Goal: Information Seeking & Learning: Learn about a topic

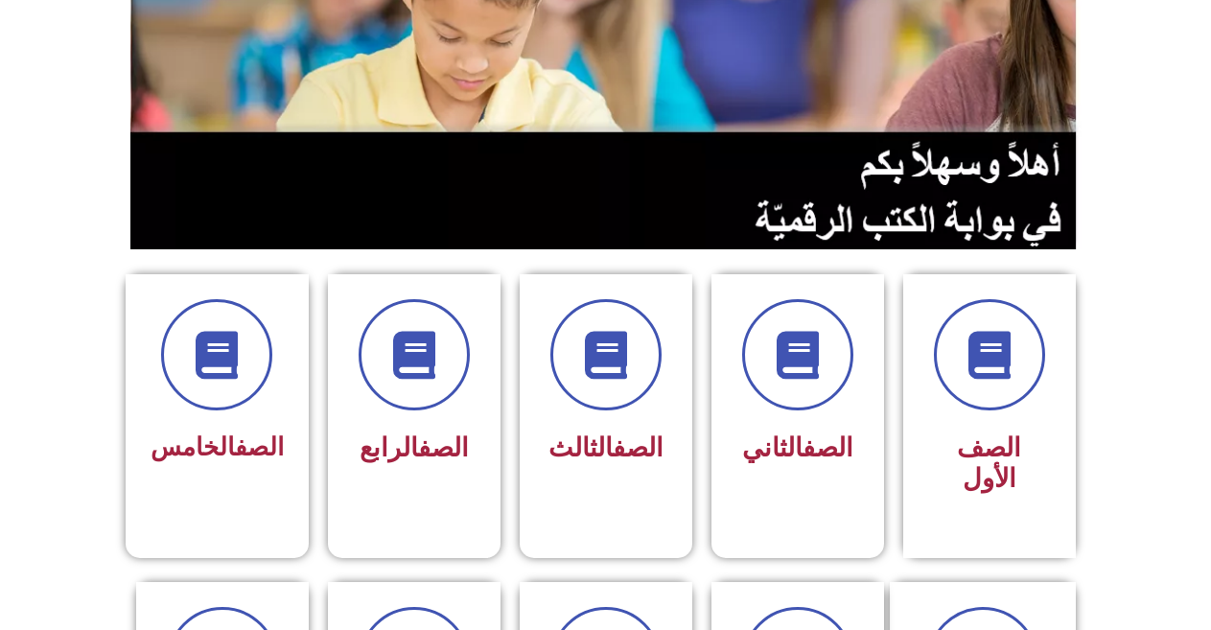
scroll to position [422, 0]
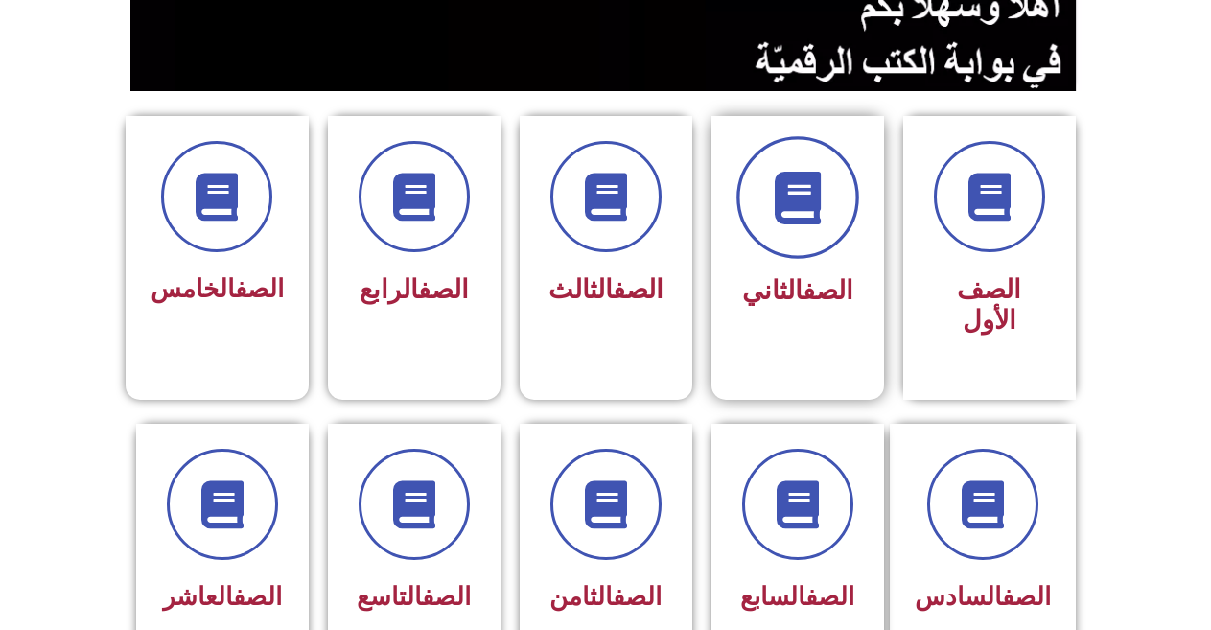
click at [765, 211] on span at bounding box center [797, 197] width 123 height 123
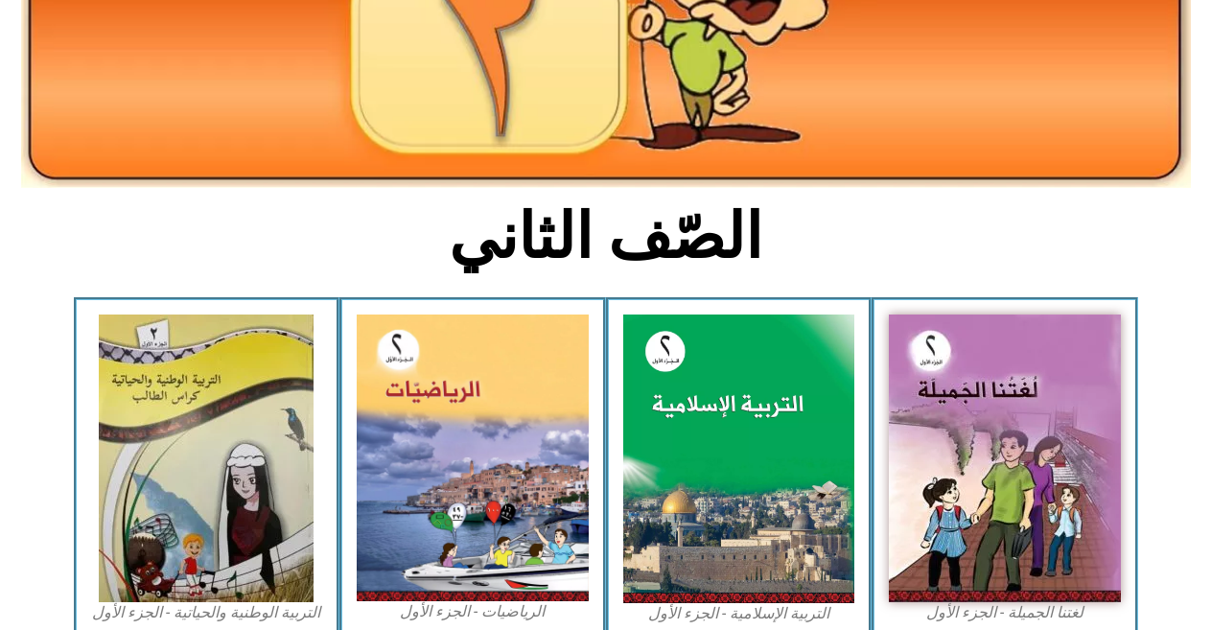
scroll to position [301, 0]
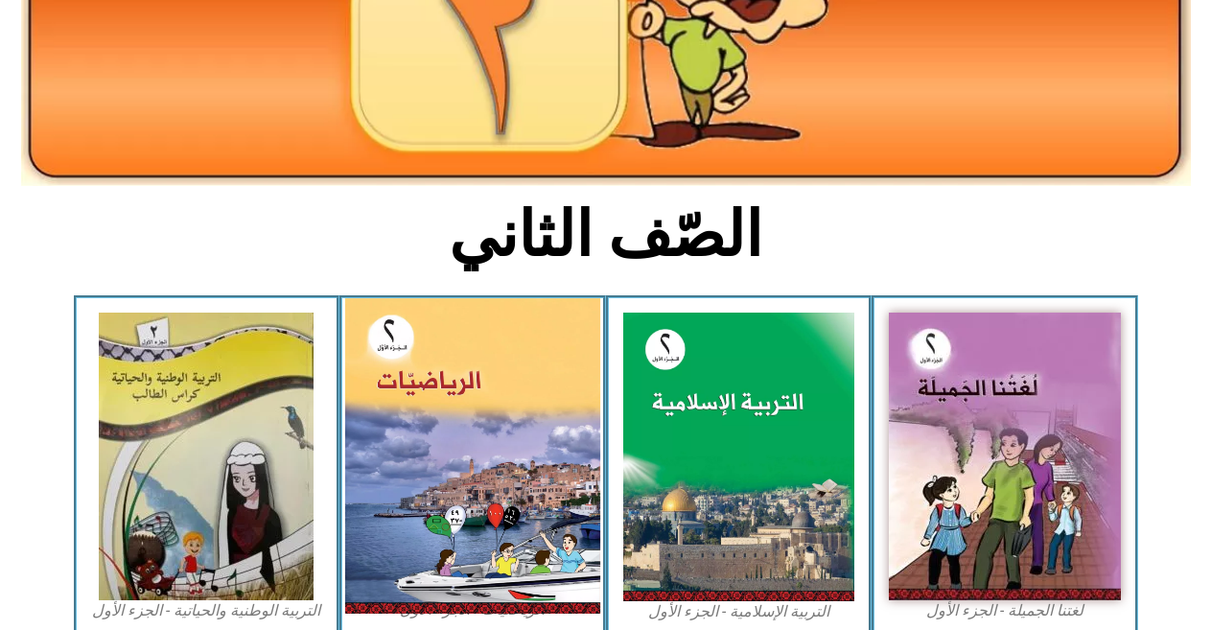
click at [438, 479] on img at bounding box center [472, 456] width 255 height 316
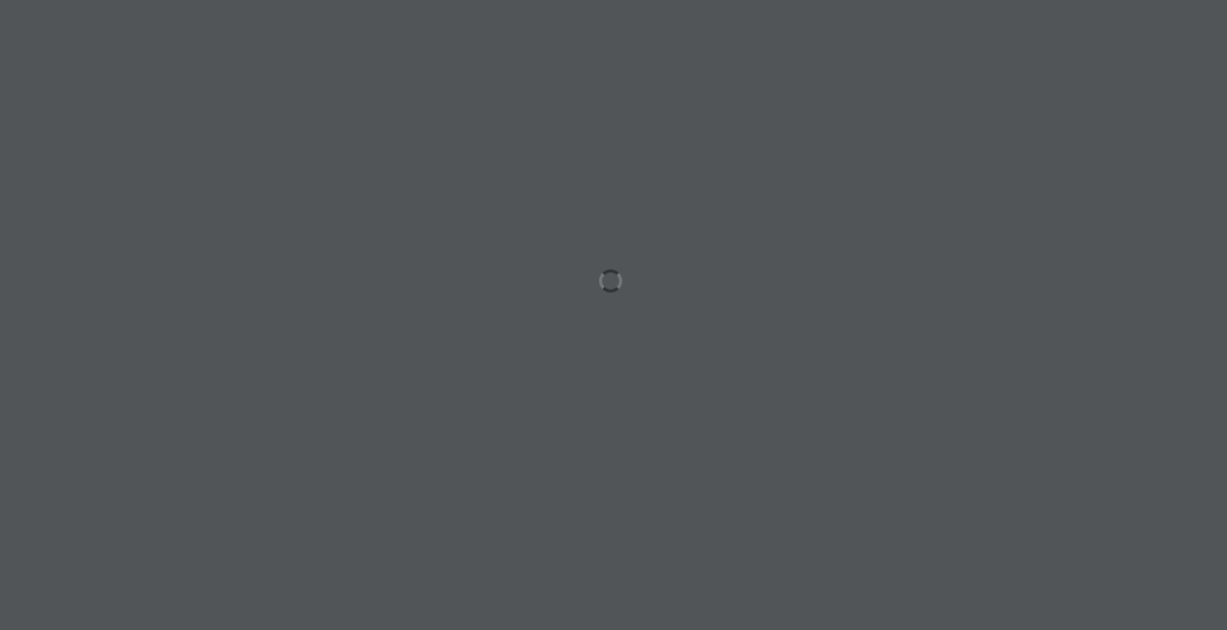
scroll to position [0, 53]
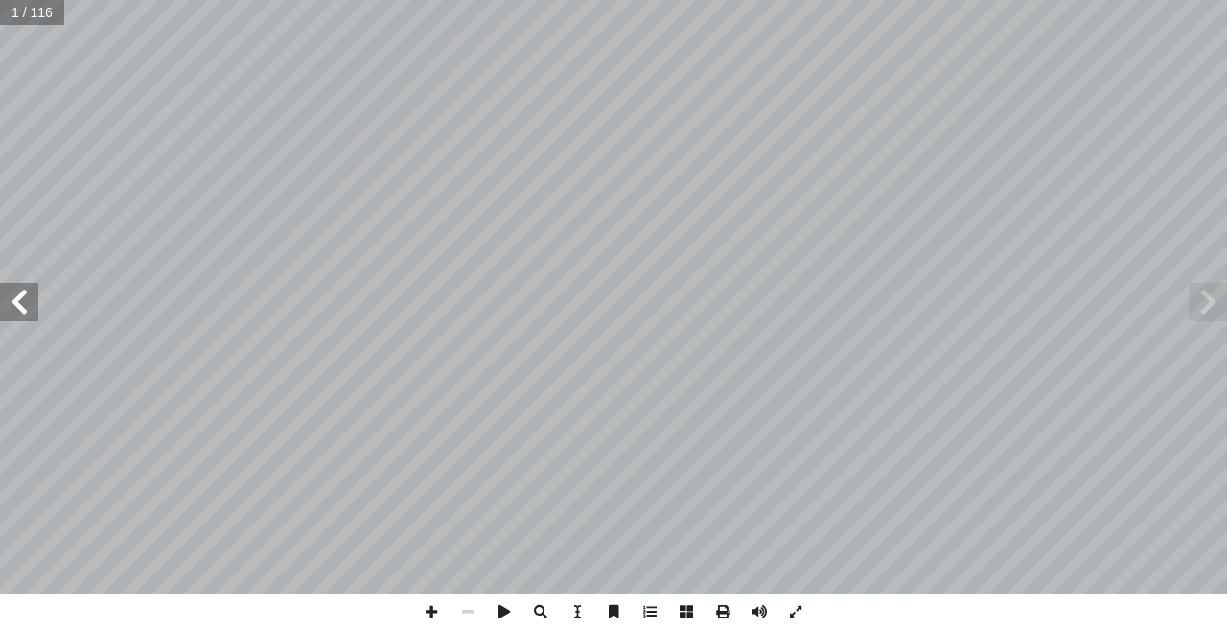
click at [5, 304] on span at bounding box center [19, 302] width 38 height 38
click at [0, 301] on span at bounding box center [19, 302] width 38 height 38
click at [19, 305] on span at bounding box center [19, 302] width 38 height 38
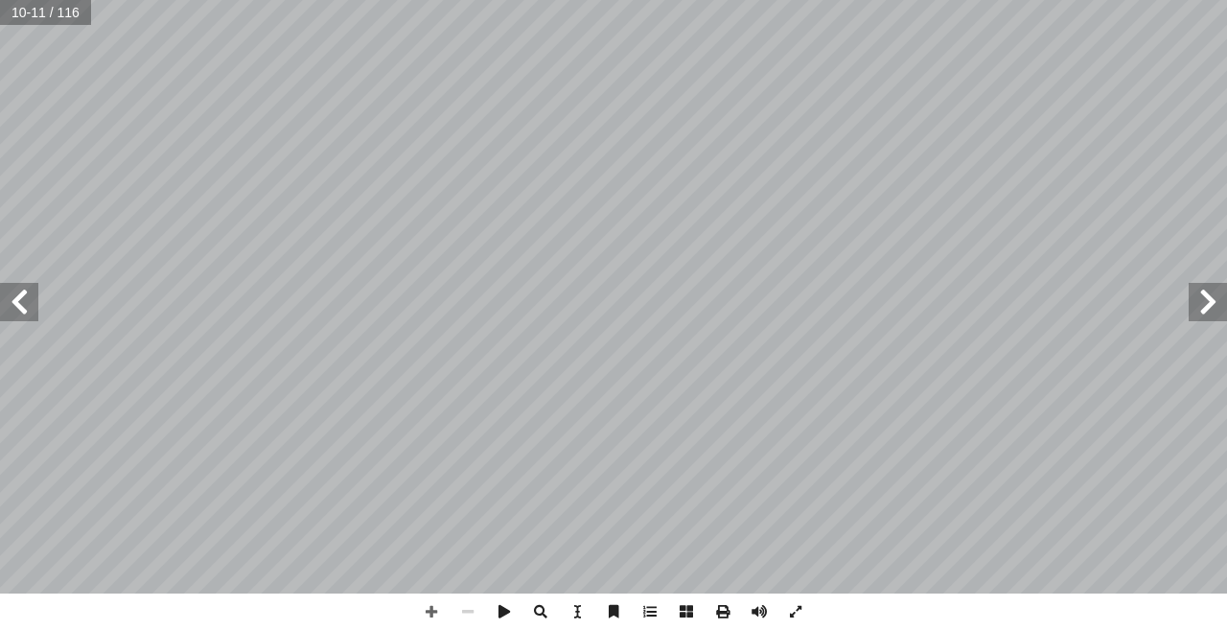
click at [20, 305] on span at bounding box center [19, 302] width 38 height 38
